Goal: Information Seeking & Learning: Learn about a topic

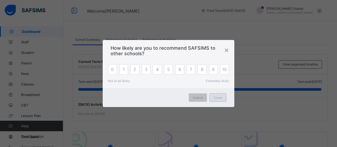
click at [219, 100] on div "Close" at bounding box center [217, 97] width 17 height 8
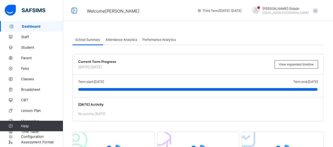
click at [118, 38] on span "Attendance Analytics" at bounding box center [121, 40] width 32 height 4
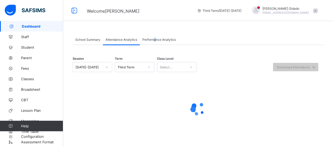
click at [156, 38] on span "Performance Analytics" at bounding box center [158, 40] width 33 height 4
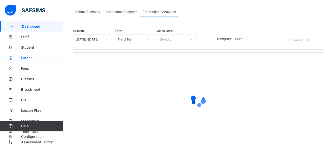
scroll to position [2, 0]
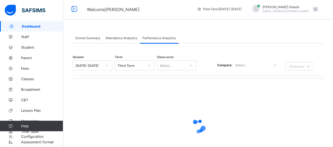
click at [89, 38] on span "School Summary" at bounding box center [87, 38] width 25 height 4
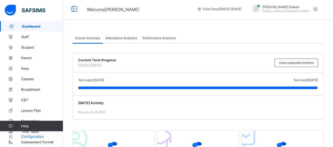
click at [43, 142] on link "Configuration" at bounding box center [31, 136] width 63 height 11
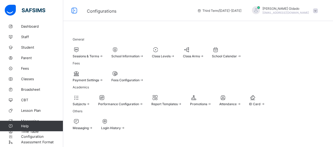
scroll to position [57, 0]
click at [139, 102] on span "Performance Configuration" at bounding box center [118, 104] width 41 height 4
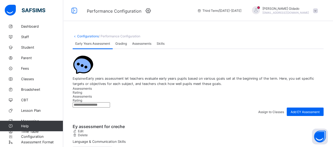
click at [120, 46] on span "Grading" at bounding box center [121, 44] width 12 height 4
click at [141, 46] on span "Assessments" at bounding box center [141, 44] width 19 height 4
click at [162, 46] on span "Skills" at bounding box center [161, 44] width 8 height 4
click at [91, 37] on link "Configurations" at bounding box center [88, 36] width 22 height 4
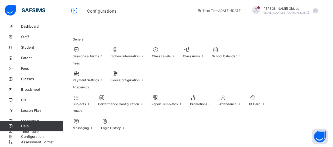
scroll to position [53, 0]
click at [249, 97] on div at bounding box center [257, 97] width 16 height 6
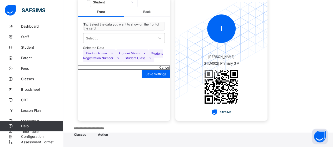
scroll to position [36, 0]
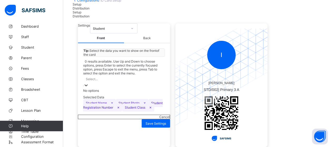
click at [89, 86] on div at bounding box center [85, 86] width 5 height 6
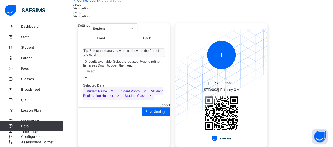
click at [94, 73] on div "Select..." at bounding box center [92, 71] width 12 height 4
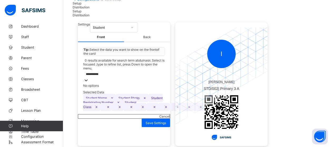
scroll to position [32, 0]
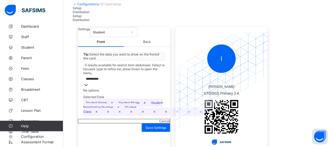
type input "**********"
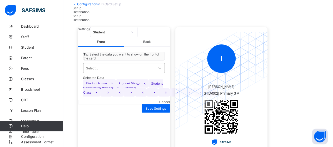
click at [150, 47] on span "Back" at bounding box center [147, 42] width 46 height 10
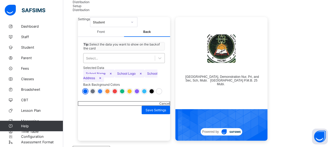
scroll to position [67, 0]
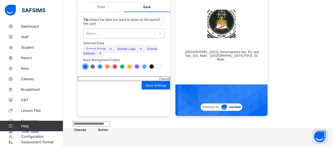
click at [98, 12] on span "Front" at bounding box center [101, 7] width 46 height 10
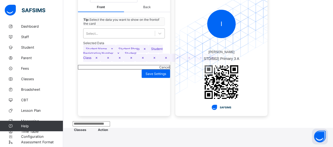
scroll to position [41, 0]
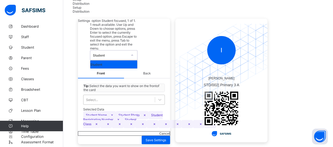
click at [137, 51] on div at bounding box center [132, 55] width 9 height 8
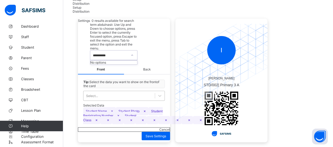
click at [137, 61] on div "No options" at bounding box center [113, 63] width 47 height 4
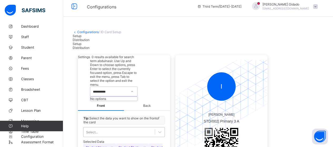
scroll to position [0, 0]
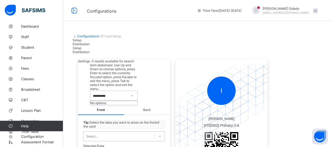
type input "**********"
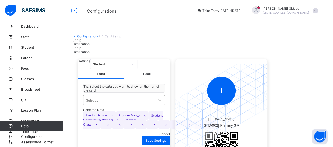
click at [89, 46] on span "Distribution" at bounding box center [81, 44] width 17 height 4
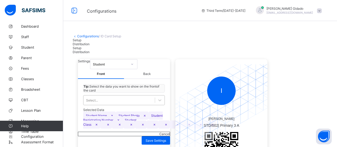
type input "****"
click at [81, 42] on span "Setup" at bounding box center [77, 40] width 9 height 4
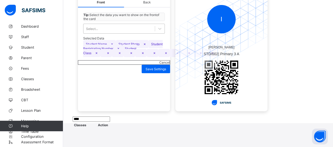
scroll to position [85, 0]
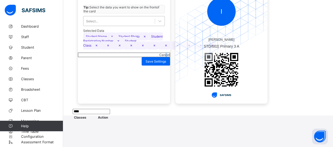
click at [159, 57] on span "Cancel" at bounding box center [164, 55] width 11 height 4
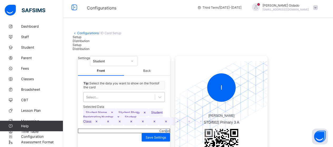
scroll to position [0, 0]
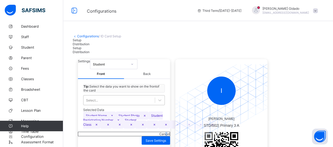
click at [90, 36] on link "Configurations" at bounding box center [88, 36] width 22 height 4
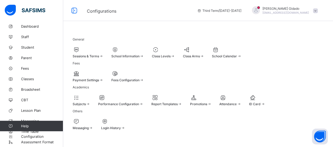
scroll to position [57, 0]
click at [139, 102] on span "Performance Configuration" at bounding box center [118, 104] width 41 height 4
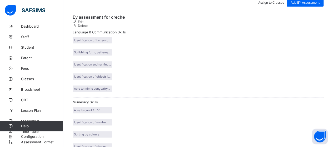
scroll to position [4, 0]
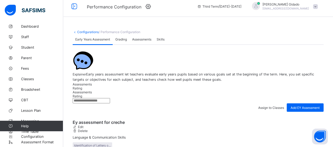
click at [88, 32] on link "Configurations" at bounding box center [88, 32] width 22 height 4
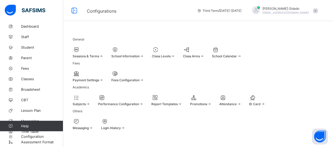
click at [211, 101] on div at bounding box center [201, 97] width 22 height 6
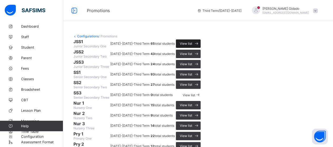
click at [200, 48] on div "View list" at bounding box center [188, 43] width 25 height 8
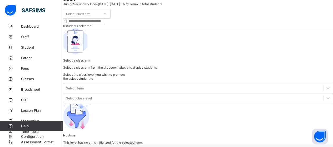
scroll to position [29, 0]
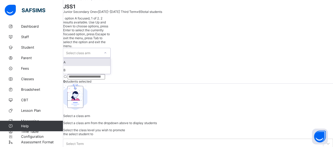
click at [107, 50] on icon at bounding box center [105, 52] width 3 height 5
click at [96, 58] on div "A" at bounding box center [86, 62] width 47 height 8
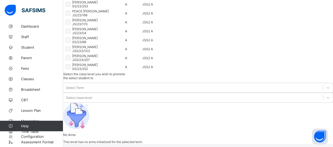
scroll to position [398, 0]
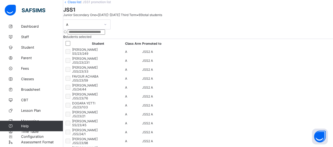
scroll to position [53, 0]
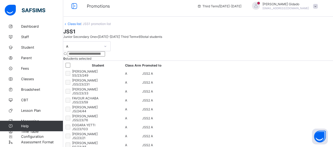
scroll to position [0, 0]
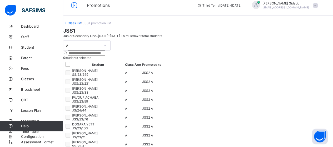
scroll to position [7, 0]
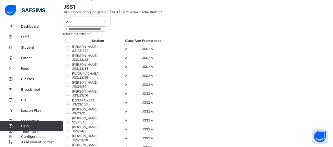
scroll to position [0, 0]
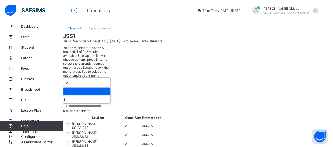
click at [107, 80] on icon at bounding box center [105, 82] width 3 height 5
click at [104, 95] on div "B" at bounding box center [86, 99] width 47 height 8
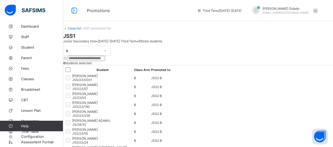
click at [81, 30] on link "Class list" at bounding box center [74, 28] width 13 height 4
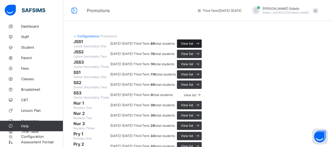
click at [193, 46] on span "View list" at bounding box center [187, 44] width 12 height 4
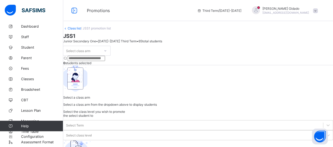
click at [81, 30] on link "Class list" at bounding box center [74, 28] width 13 height 4
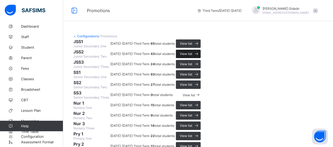
click at [192, 56] on span "View list" at bounding box center [186, 54] width 12 height 4
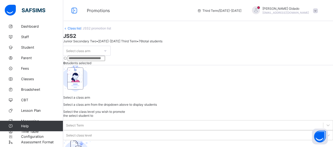
click at [107, 52] on icon at bounding box center [105, 50] width 3 height 5
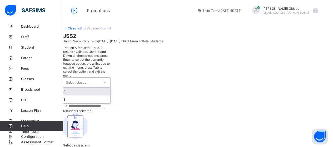
click at [110, 88] on div "A" at bounding box center [86, 92] width 47 height 8
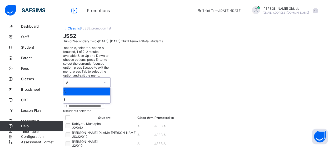
click at [107, 80] on icon at bounding box center [105, 82] width 3 height 5
click at [110, 95] on div "B" at bounding box center [86, 99] width 47 height 8
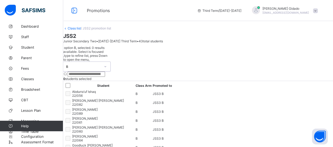
click at [81, 30] on link "Class list" at bounding box center [74, 28] width 13 height 4
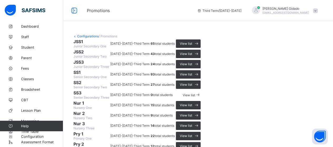
click at [88, 37] on link "Configurations" at bounding box center [88, 36] width 22 height 4
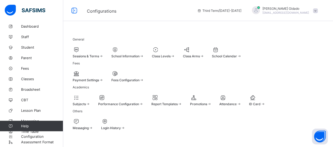
scroll to position [57, 0]
click at [125, 125] on div at bounding box center [113, 121] width 24 height 6
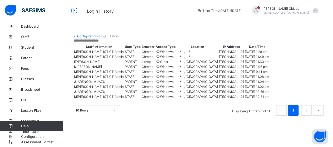
click at [85, 36] on link "Configurations" at bounding box center [88, 36] width 22 height 4
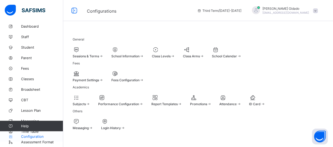
click at [38, 137] on span "Configuration" at bounding box center [42, 136] width 42 height 4
click at [29, 88] on span "Broadsheet" at bounding box center [42, 89] width 42 height 4
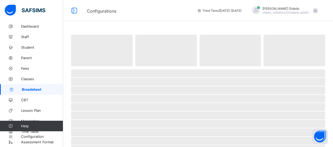
click at [204, 26] on div "‌ ‌ ‌ ‌ ‌ ‌ ‌ ‌ ‌ ‌ ‌ ‌ ‌ ‌ ‌ ‌ ‌ ‌ ‌ ‌ ‌ ‌ ‌ ‌ ‌ ‌ ‌ ‌ ‌" at bounding box center [198, 143] width 270 height 287
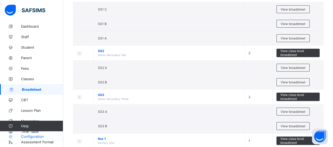
scroll to position [237, 0]
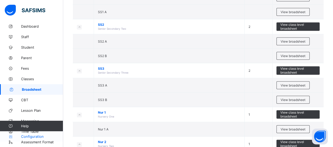
click at [38, 135] on span "Configuration" at bounding box center [42, 136] width 42 height 4
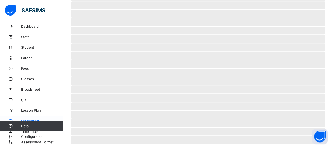
scroll to position [57, 0]
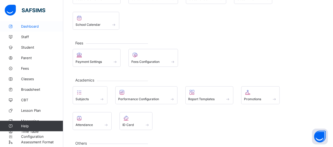
click at [35, 27] on span "Dashboard" at bounding box center [42, 26] width 42 height 4
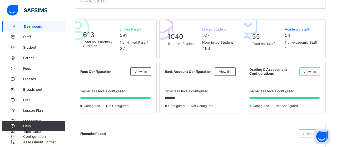
scroll to position [112, 0]
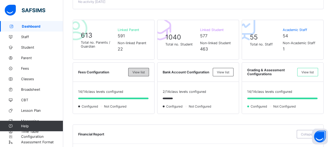
click at [140, 72] on span "View list" at bounding box center [138, 72] width 12 height 4
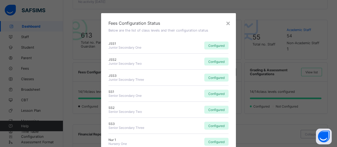
scroll to position [158, 0]
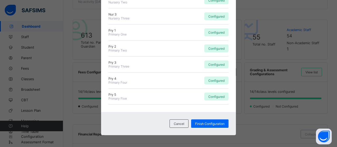
click at [250, 59] on div "× Fees Configuration Status Below are the list of class levels and their config…" at bounding box center [168, 73] width 337 height 147
click at [176, 124] on span "Cancel" at bounding box center [179, 124] width 11 height 4
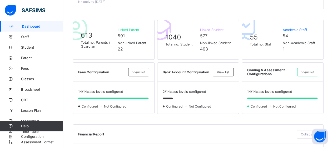
click at [229, 72] on span "View list" at bounding box center [223, 72] width 12 height 4
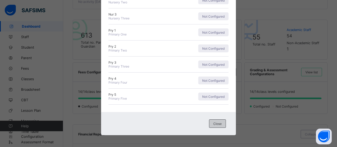
click at [211, 121] on div "Close" at bounding box center [217, 123] width 17 height 8
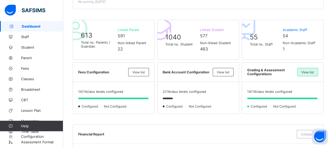
click at [312, 71] on span "View list" at bounding box center [307, 72] width 12 height 4
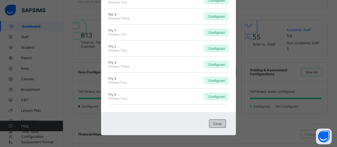
click at [214, 122] on span "Close" at bounding box center [217, 124] width 8 height 4
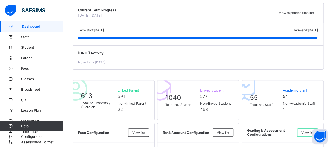
scroll to position [0, 0]
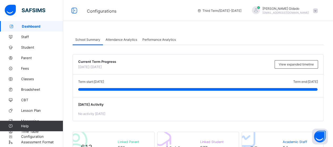
drag, startPoint x: 129, startPoint y: 39, endPoint x: 121, endPoint y: 41, distance: 8.3
click at [129, 39] on span "Attendance Analytics" at bounding box center [121, 40] width 32 height 4
click at [121, 40] on span "Attendance Analytics" at bounding box center [121, 40] width 32 height 4
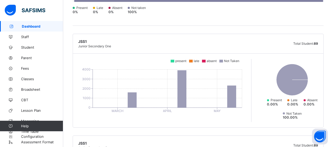
scroll to position [26, 0]
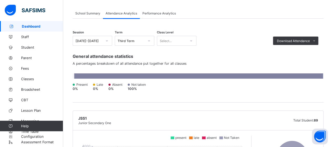
click at [165, 13] on span "Performance Analytics" at bounding box center [158, 13] width 33 height 4
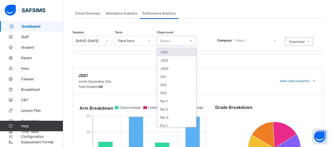
click at [192, 40] on icon at bounding box center [190, 40] width 3 height 5
click at [180, 53] on div "JSS1" at bounding box center [176, 52] width 39 height 8
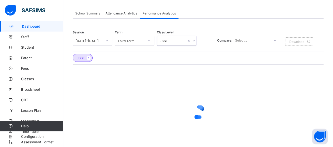
click at [181, 50] on div "Session [DATE]-[DATE] Term Third Term Class Level option JSS1, selected. 0 resu…" at bounding box center [198, 48] width 251 height 34
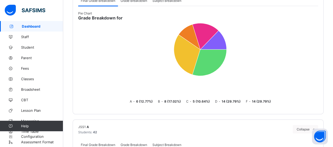
scroll to position [368, 0]
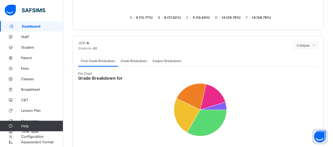
click at [128, 59] on span "Grade Breakdown" at bounding box center [133, 61] width 27 height 4
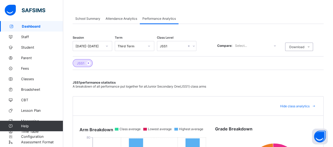
scroll to position [0, 0]
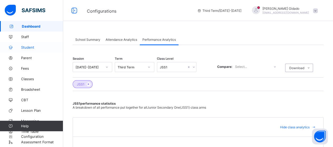
click at [29, 45] on span "Student" at bounding box center [42, 47] width 42 height 4
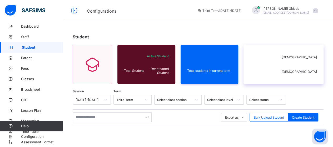
click at [278, 74] on icon at bounding box center [264, 64] width 29 height 26
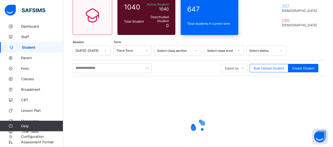
scroll to position [53, 0]
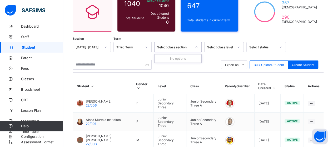
click at [197, 46] on icon at bounding box center [196, 46] width 3 height 5
click at [199, 45] on div at bounding box center [196, 47] width 9 height 8
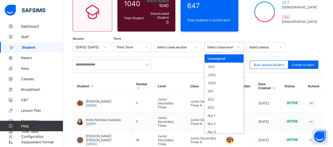
click at [240, 47] on div at bounding box center [238, 47] width 9 height 8
click at [222, 61] on div "Unassigned" at bounding box center [223, 58] width 39 height 8
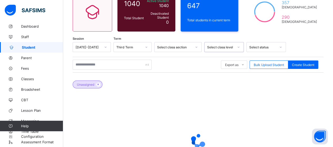
click at [240, 48] on div at bounding box center [238, 47] width 9 height 8
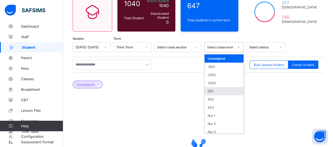
click at [215, 89] on div "SS1" at bounding box center [223, 91] width 39 height 8
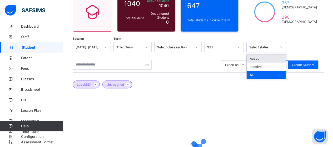
click at [281, 47] on icon at bounding box center [280, 46] width 3 height 5
click at [269, 74] on div "All" at bounding box center [265, 75] width 39 height 8
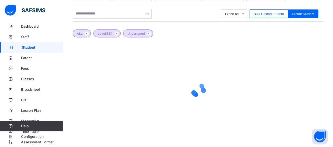
scroll to position [104, 0]
click at [27, 58] on span "Parent" at bounding box center [42, 58] width 42 height 4
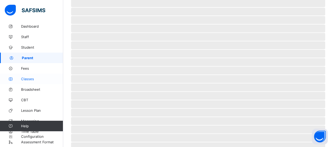
click at [30, 80] on span "Classes" at bounding box center [42, 79] width 42 height 4
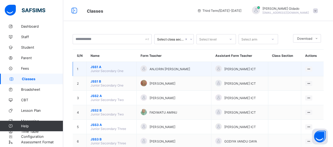
click at [98, 65] on span "JSS1 A" at bounding box center [111, 67] width 42 height 4
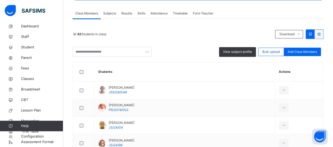
scroll to position [79, 0]
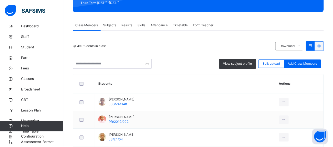
click at [127, 25] on span "Results" at bounding box center [126, 25] width 11 height 5
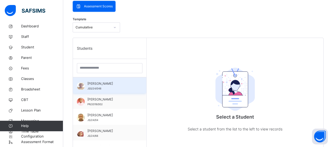
scroll to position [132, 0]
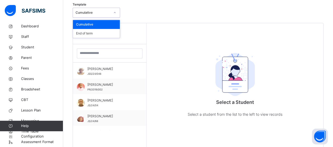
click at [115, 13] on icon at bounding box center [114, 12] width 3 height 5
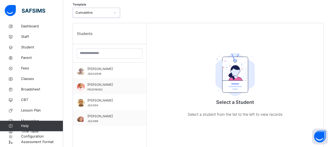
click at [113, 12] on icon at bounding box center [114, 12] width 3 height 5
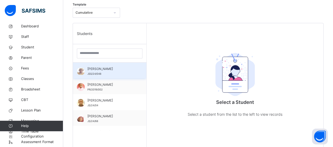
click at [113, 70] on span "[PERSON_NAME]" at bounding box center [110, 69] width 47 height 5
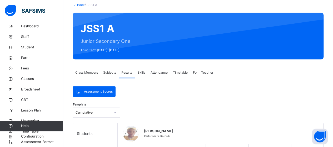
scroll to position [0, 0]
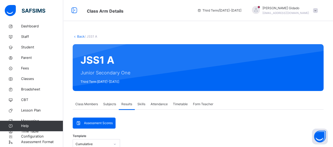
click at [93, 105] on span "Class Members" at bounding box center [86, 104] width 23 height 5
